Goal: Task Accomplishment & Management: Manage account settings

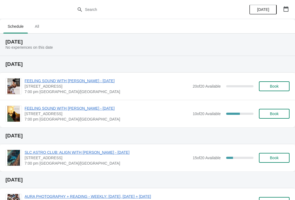
click at [284, 6] on button "button" at bounding box center [286, 9] width 10 height 10
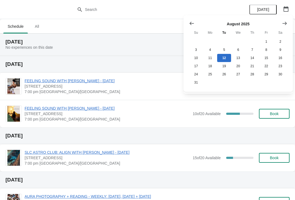
click at [284, 25] on icon "Show next month, September 2025" at bounding box center [283, 23] width 5 height 5
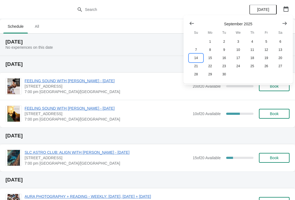
click at [201, 61] on button "14" at bounding box center [196, 58] width 14 height 8
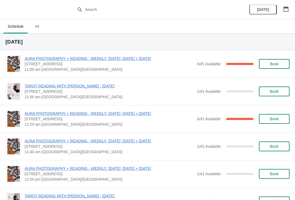
click at [137, 60] on span "AURA PHOTOGRAPHY + READING - WEEKLY: [DATE], [DATE] + [DATE]" at bounding box center [109, 58] width 169 height 5
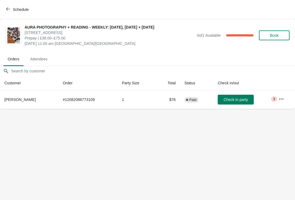
click at [281, 97] on icon "button" at bounding box center [280, 99] width 5 height 5
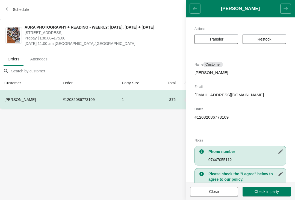
click at [222, 43] on button "Transfer" at bounding box center [216, 39] width 44 height 10
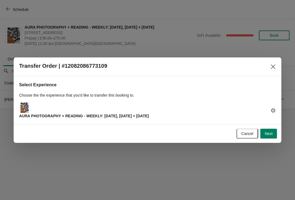
click at [268, 134] on span "Next" at bounding box center [268, 134] width 8 height 4
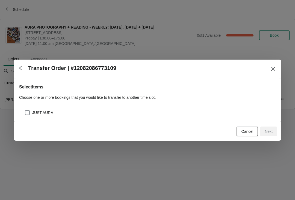
click at [158, 114] on div "JUST AURA" at bounding box center [150, 113] width 251 height 8
click at [58, 116] on div "JUST AURA" at bounding box center [150, 113] width 251 height 8
click at [59, 113] on div "JUST AURA" at bounding box center [150, 113] width 251 height 8
click at [46, 113] on span "JUST AURA" at bounding box center [42, 112] width 21 height 5
click at [25, 111] on input "JUST AURA" at bounding box center [25, 110] width 0 height 0
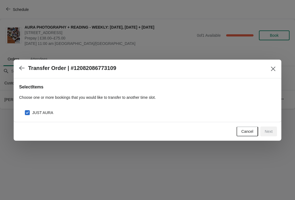
checkbox input "true"
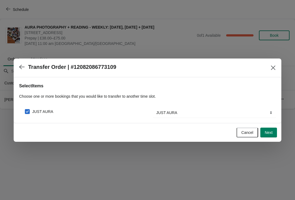
click at [271, 133] on span "Next" at bounding box center [268, 133] width 8 height 4
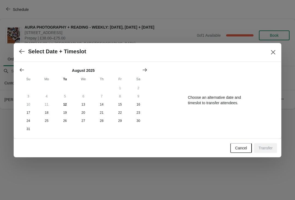
click at [147, 72] on button "Show next month, September 2025" at bounding box center [145, 70] width 10 height 10
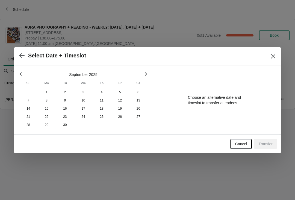
click at [146, 76] on icon "Show next month, October 2025" at bounding box center [144, 73] width 5 height 5
click at [141, 112] on button "18" at bounding box center [138, 109] width 18 height 8
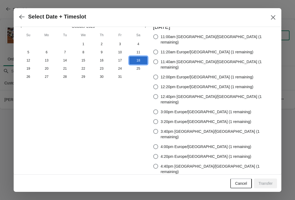
scroll to position [9, 0]
click at [248, 40] on label "11:00am [GEOGRAPHIC_DATA]/[GEOGRAPHIC_DATA] (1 remaining)" at bounding box center [214, 39] width 123 height 13
click at [153, 35] on input "11:00am [GEOGRAPHIC_DATA]/[GEOGRAPHIC_DATA] (1 remaining)" at bounding box center [153, 35] width 0 height 0
radio input "true"
click at [267, 182] on span "Transfer" at bounding box center [265, 184] width 14 height 4
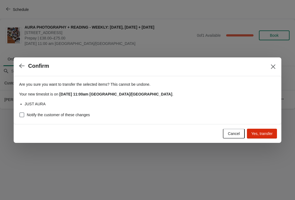
click at [90, 118] on label "Notify the customer of these changes" at bounding box center [54, 115] width 71 height 8
click at [20, 113] on input "Notify the customer of these changes" at bounding box center [19, 113] width 0 height 0
checkbox input "true"
click at [268, 137] on button "Yes, transfer" at bounding box center [262, 134] width 30 height 10
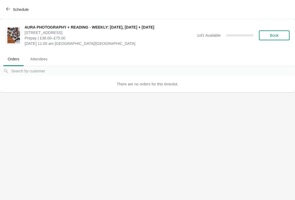
click at [24, 11] on span "Schedule" at bounding box center [21, 9] width 16 height 4
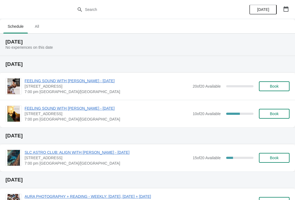
click at [284, 11] on icon "button" at bounding box center [285, 8] width 5 height 5
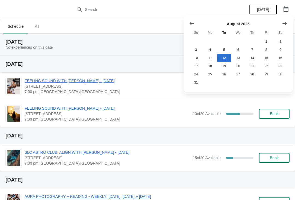
click at [285, 23] on icon "Show next month, September 2025" at bounding box center [283, 23] width 5 height 5
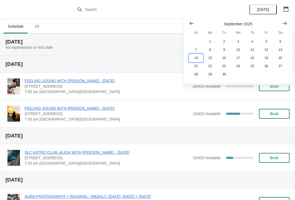
click at [196, 56] on button "14" at bounding box center [196, 58] width 14 height 8
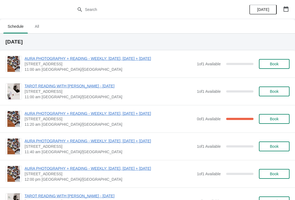
click at [148, 116] on span "AURA PHOTOGRAPHY + READING - WEEKLY: [DATE], [DATE] + [DATE]" at bounding box center [109, 113] width 169 height 5
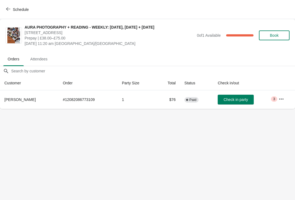
click at [282, 103] on button "button" at bounding box center [281, 99] width 10 height 10
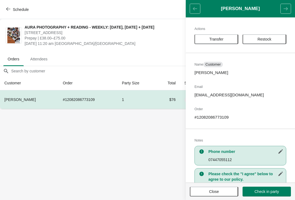
click at [225, 42] on button "Transfer" at bounding box center [216, 39] width 44 height 10
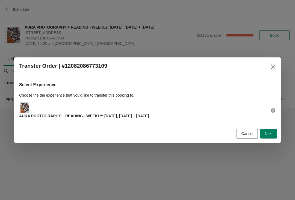
click at [270, 138] on button "Next" at bounding box center [268, 134] width 17 height 10
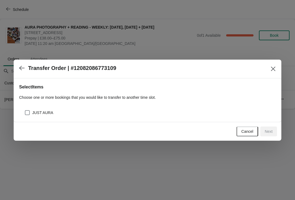
click at [89, 119] on div "Select Items Choose one or more bookings that you would like to transfer to ano…" at bounding box center [147, 101] width 267 height 44
click at [49, 115] on span "JUST AURA" at bounding box center [42, 112] width 21 height 5
click at [25, 111] on input "JUST AURA" at bounding box center [25, 110] width 0 height 0
checkbox input "true"
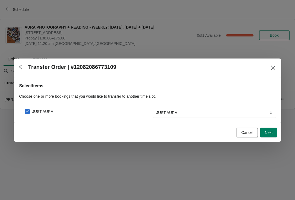
click at [271, 137] on button "Next" at bounding box center [268, 133] width 17 height 10
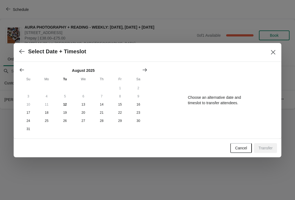
click at [142, 73] on button "Show next month, September 2025" at bounding box center [145, 70] width 10 height 10
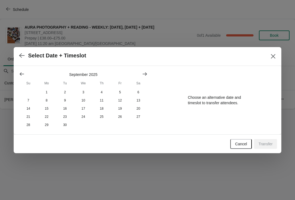
click at [147, 74] on icon "Show next month, October 2025" at bounding box center [144, 73] width 5 height 5
click at [135, 113] on button "25" at bounding box center [138, 117] width 18 height 8
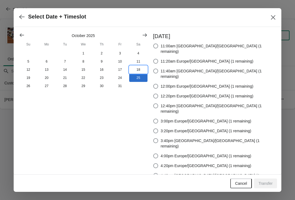
click at [139, 74] on button "18" at bounding box center [138, 70] width 18 height 8
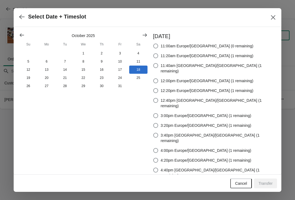
click at [248, 57] on span "11:20am Europe/[GEOGRAPHIC_DATA] (1 remaining)" at bounding box center [206, 55] width 93 height 5
click at [153, 54] on input "11:20am Europe/[GEOGRAPHIC_DATA] (1 remaining)" at bounding box center [153, 53] width 0 height 0
radio input "true"
click at [268, 183] on span "Transfer" at bounding box center [265, 184] width 14 height 4
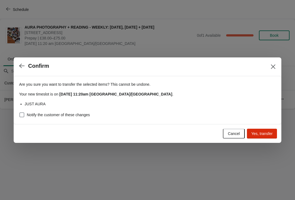
click at [82, 118] on label "Notify the customer of these changes" at bounding box center [54, 115] width 71 height 8
click at [20, 113] on input "Notify the customer of these changes" at bounding box center [19, 113] width 0 height 0
checkbox input "true"
click at [265, 134] on span "Yes, transfer" at bounding box center [261, 134] width 21 height 4
